Goal: Transaction & Acquisition: Purchase product/service

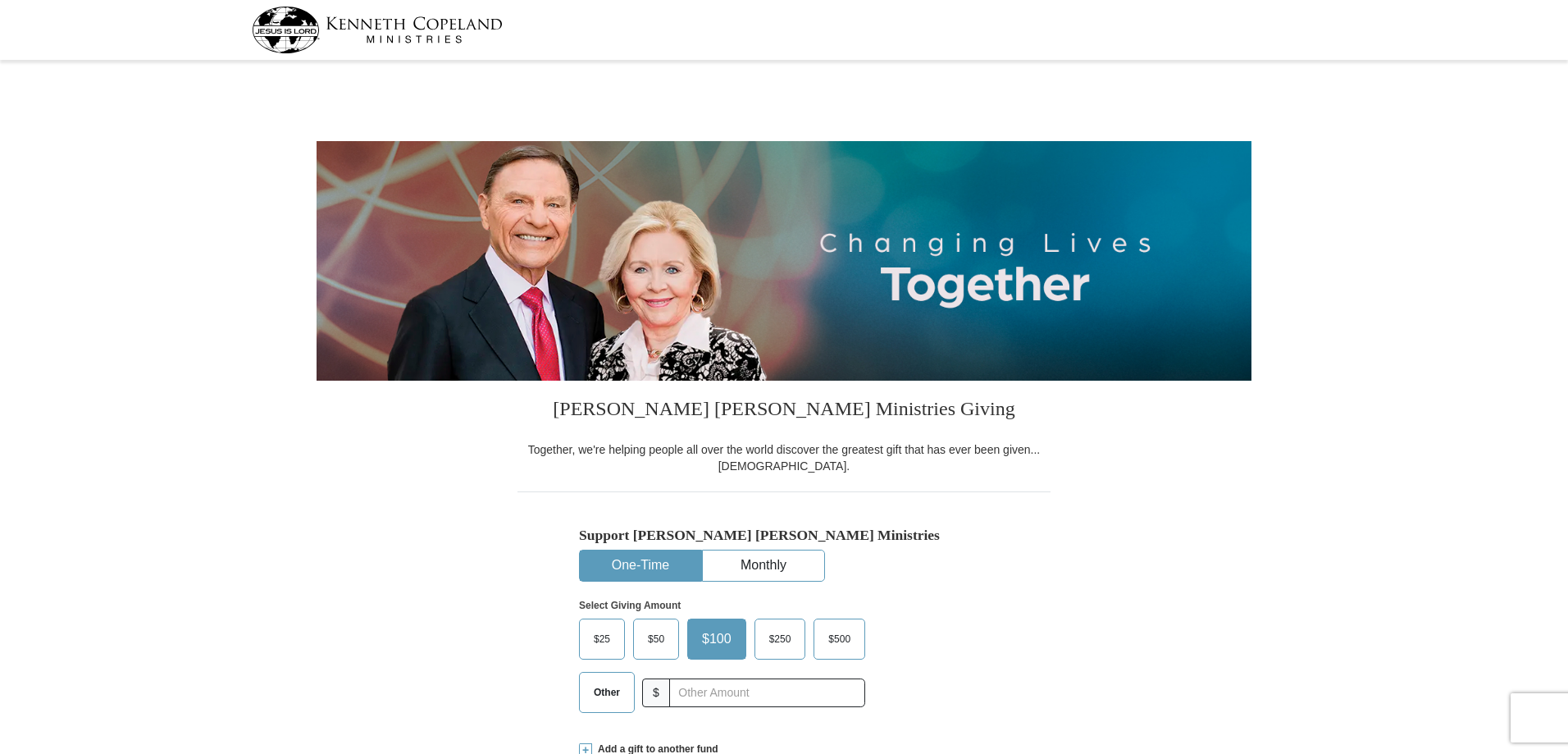
select select "[GEOGRAPHIC_DATA]"
type input "[EMAIL_ADDRESS][DOMAIN_NAME]"
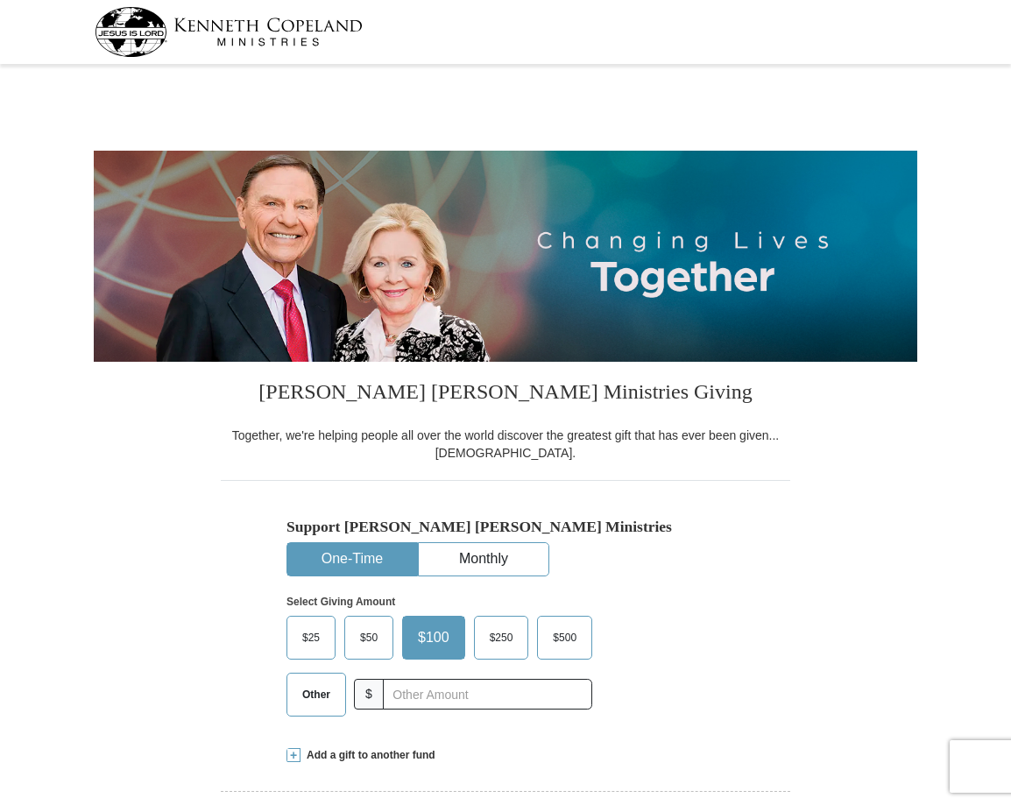
select select "[GEOGRAPHIC_DATA]"
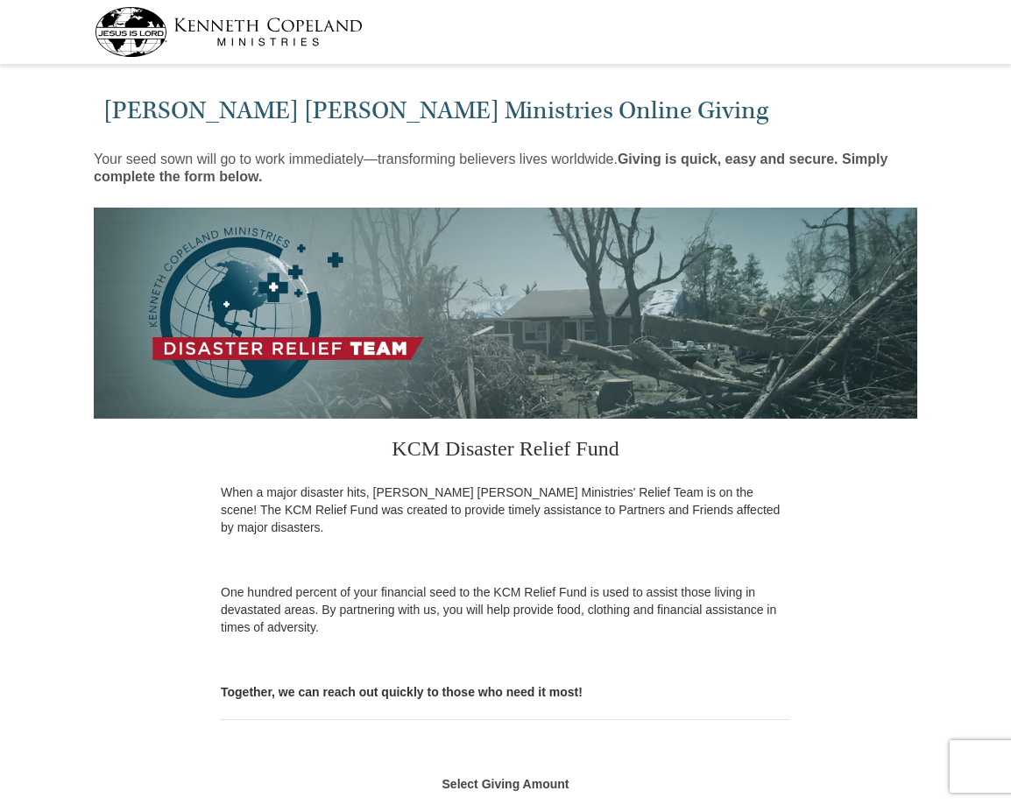
select select "[GEOGRAPHIC_DATA]"
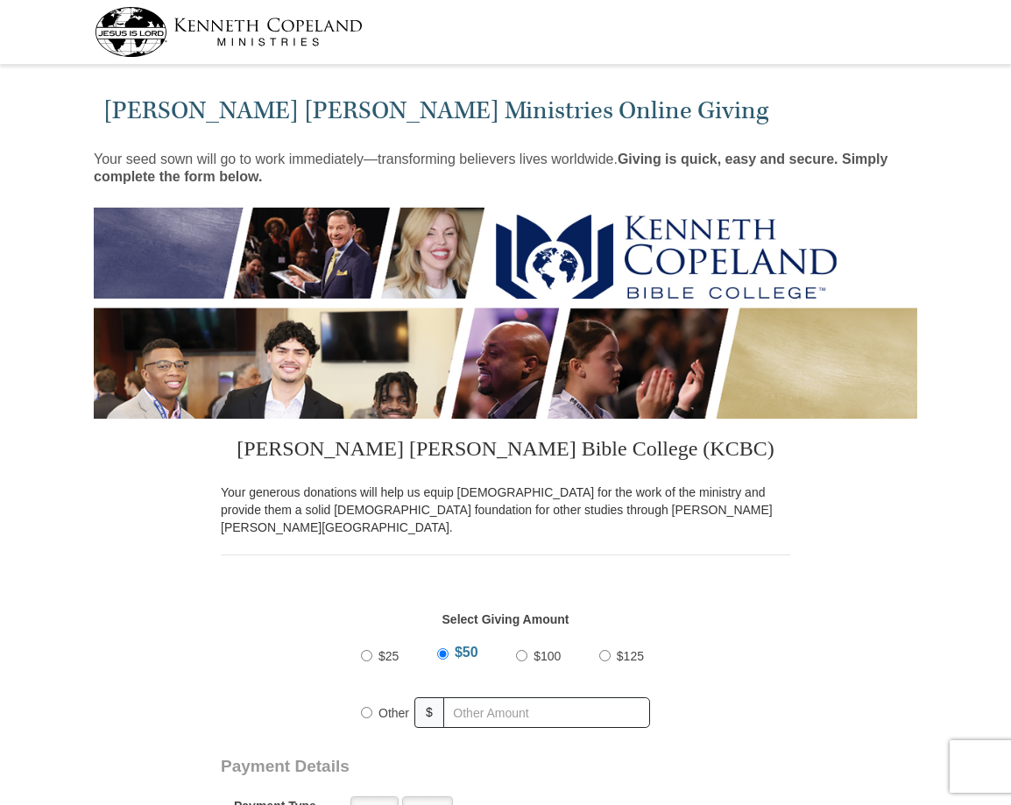
select select "[GEOGRAPHIC_DATA]"
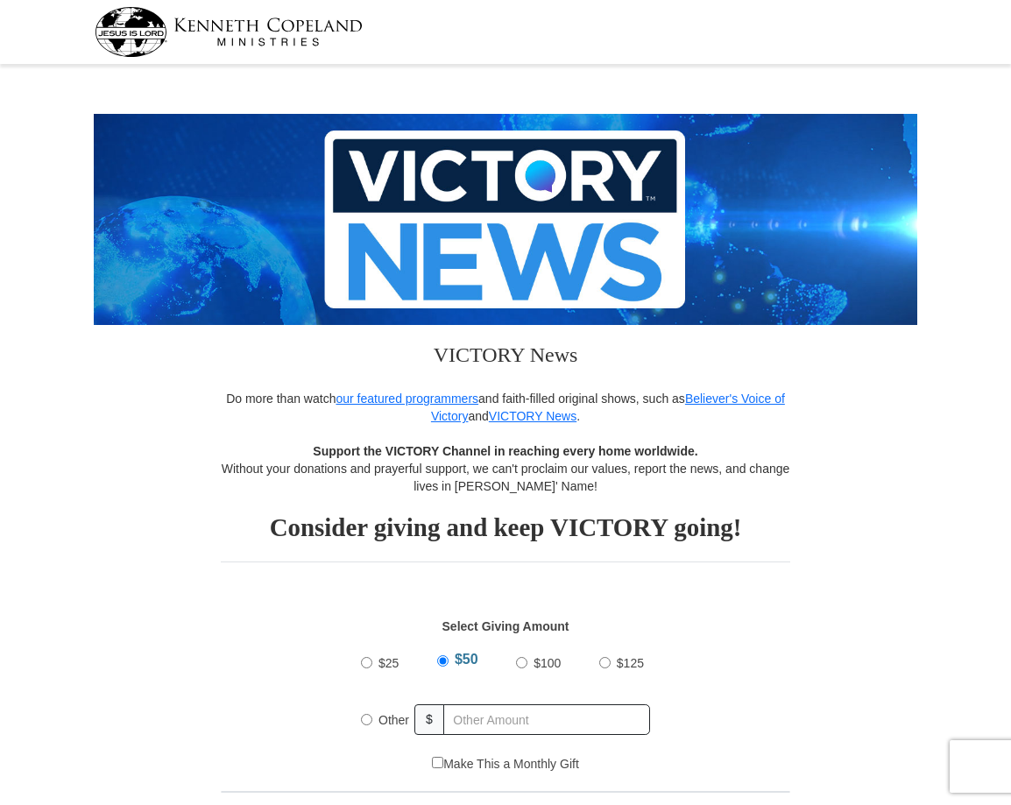
select select "[GEOGRAPHIC_DATA]"
radio input "true"
type input "[EMAIL_ADDRESS][DOMAIN_NAME]"
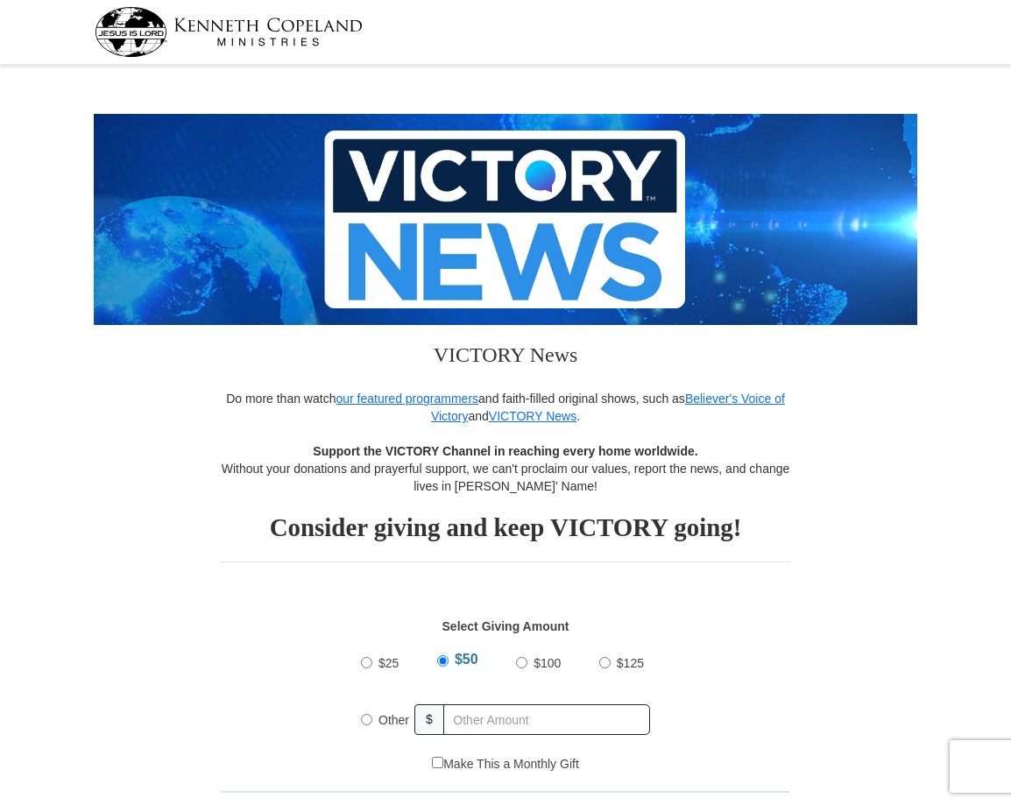
select select "[GEOGRAPHIC_DATA]"
radio input "true"
type input "[EMAIL_ADDRESS][DOMAIN_NAME]"
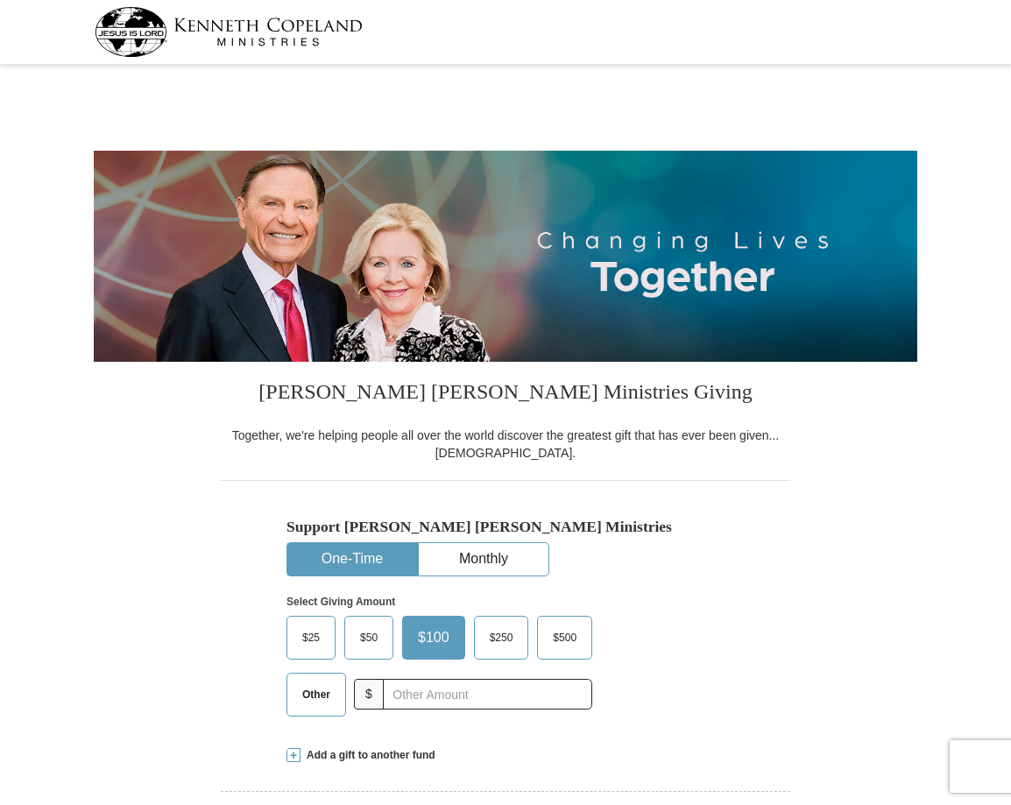
select select "[GEOGRAPHIC_DATA]"
type input "[EMAIL_ADDRESS][DOMAIN_NAME]"
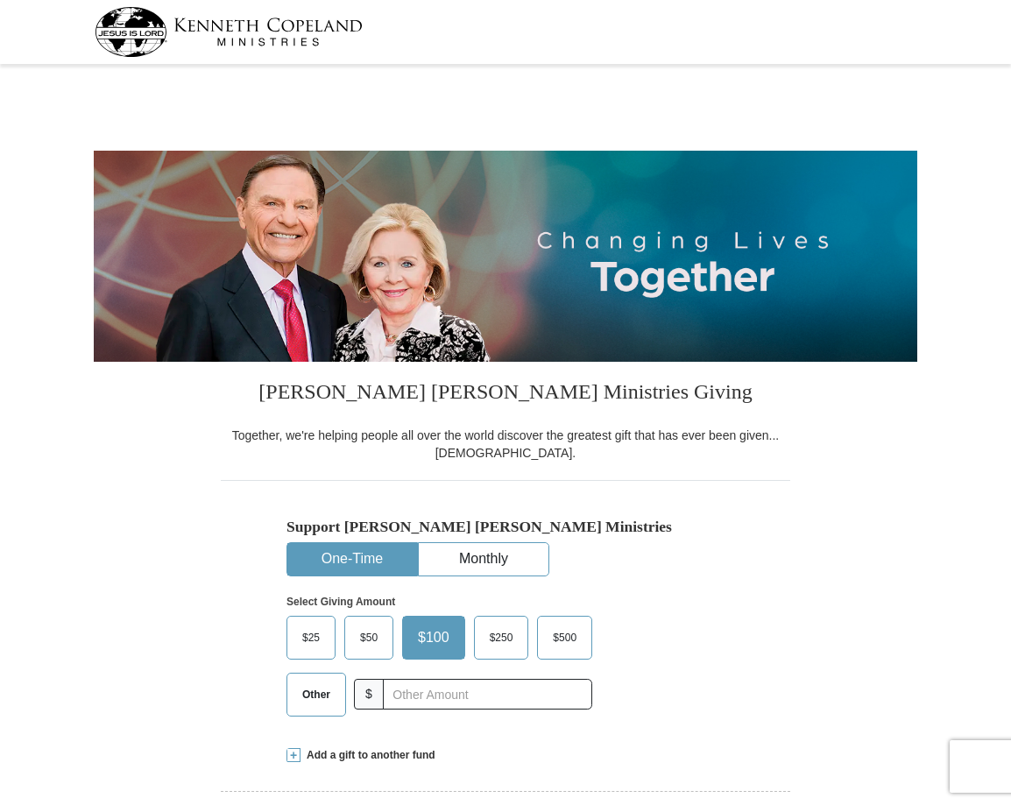
select select "[GEOGRAPHIC_DATA]"
